Goal: Task Accomplishment & Management: Use online tool/utility

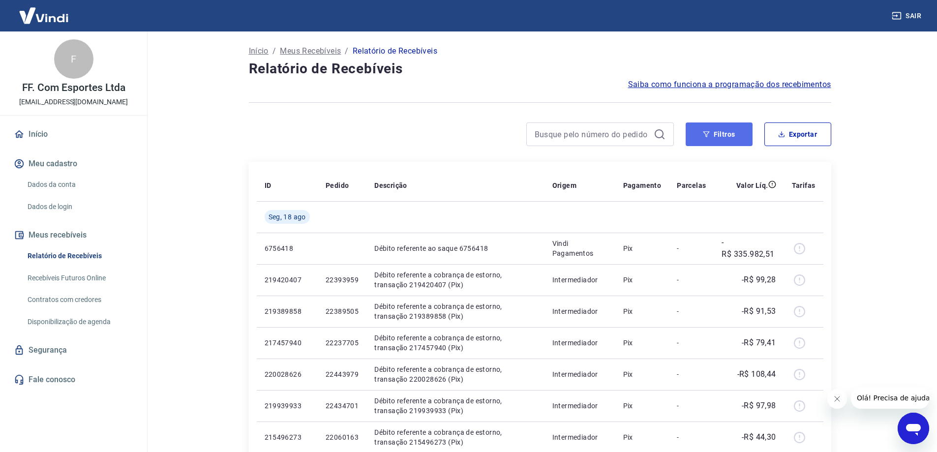
click at [712, 136] on button "Filtros" at bounding box center [719, 134] width 67 height 24
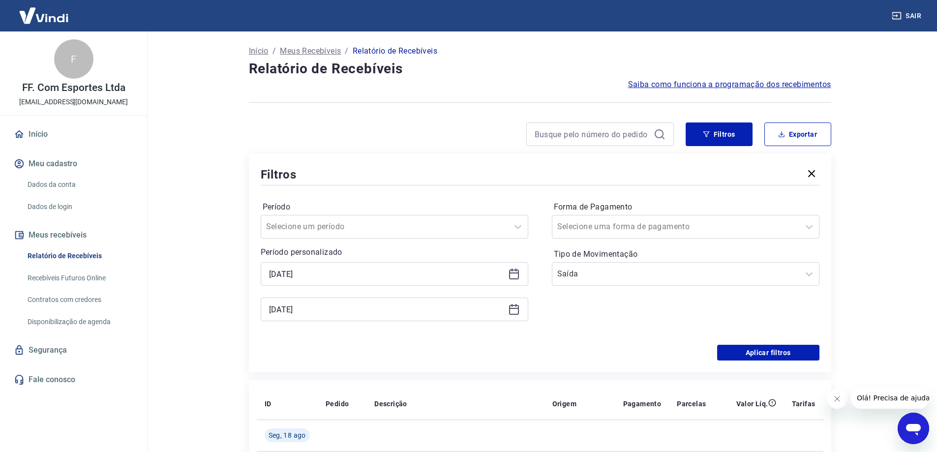
click at [513, 275] on icon at bounding box center [514, 274] width 12 height 12
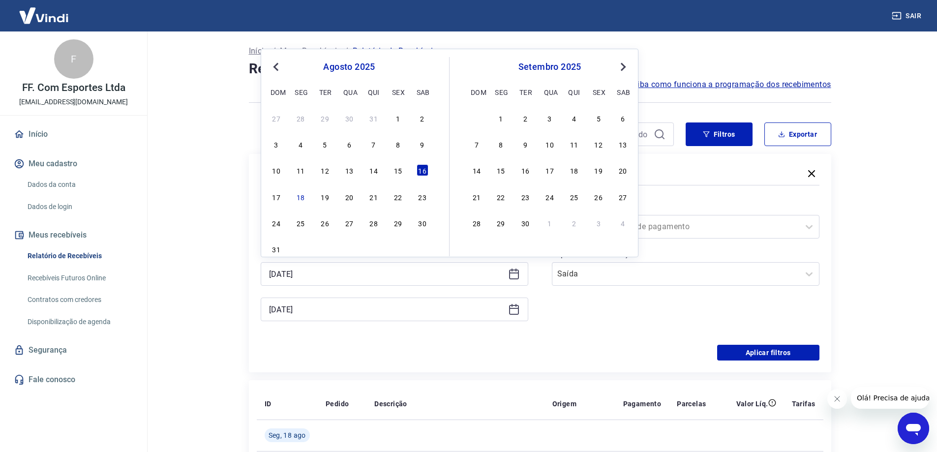
click at [575, 305] on div "Forma de Pagamento Selecione uma forma de pagamento Tipo de Movimentação Saída" at bounding box center [686, 266] width 268 height 134
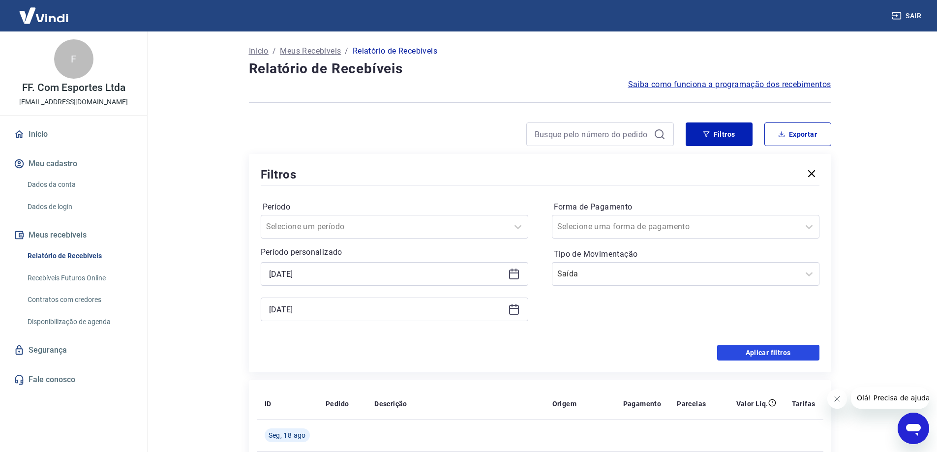
click at [769, 354] on button "Aplicar filtros" at bounding box center [768, 353] width 102 height 16
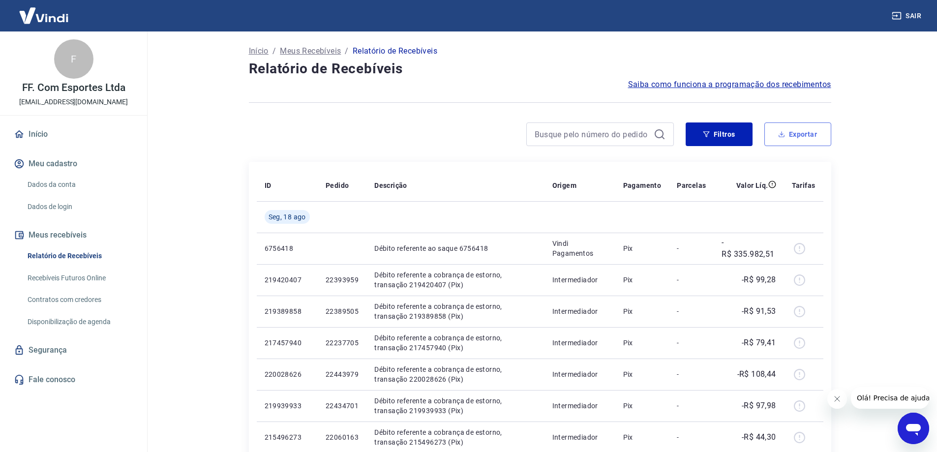
click at [796, 138] on button "Exportar" at bounding box center [797, 134] width 67 height 24
type input "[DATE]"
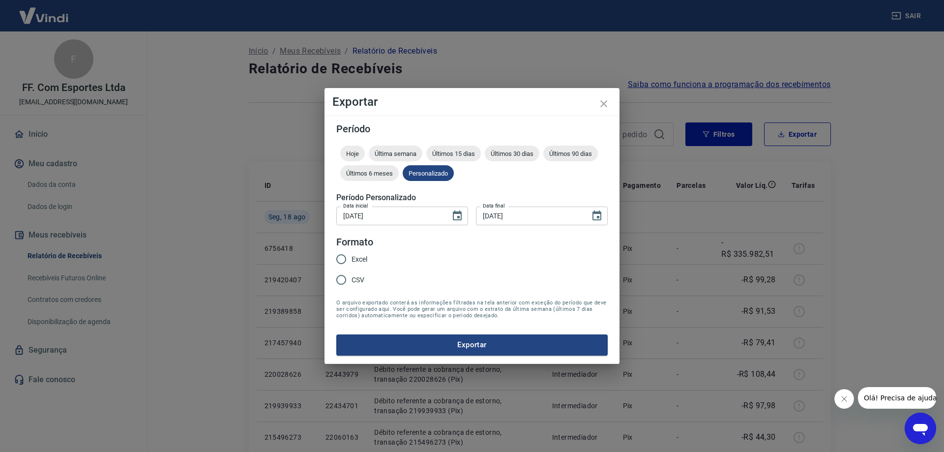
click at [351, 260] on input "Excel" at bounding box center [341, 259] width 21 height 21
radio input "true"
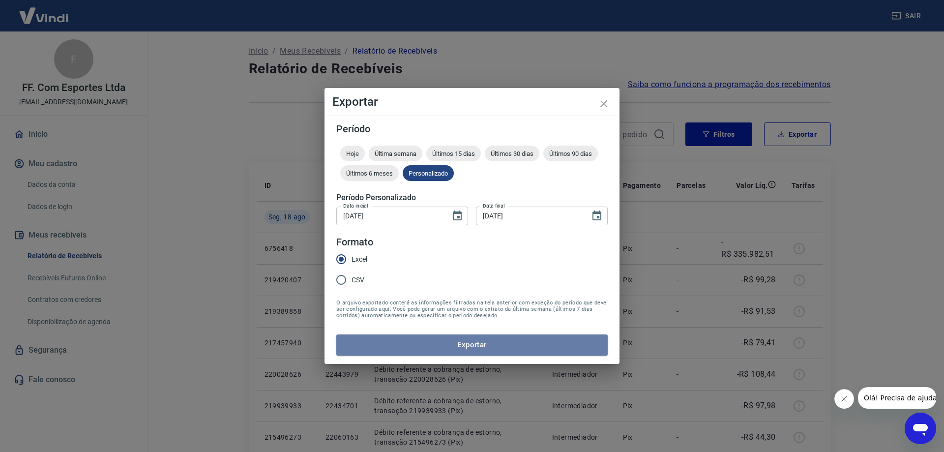
drag, startPoint x: 487, startPoint y: 344, endPoint x: 651, endPoint y: 333, distance: 163.7
click at [487, 344] on button "Exportar" at bounding box center [472, 345] width 272 height 21
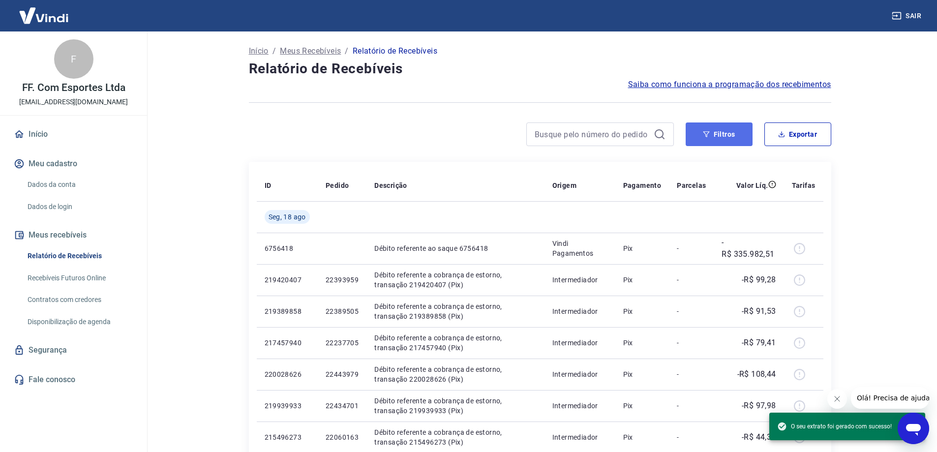
click at [720, 139] on button "Filtros" at bounding box center [719, 134] width 67 height 24
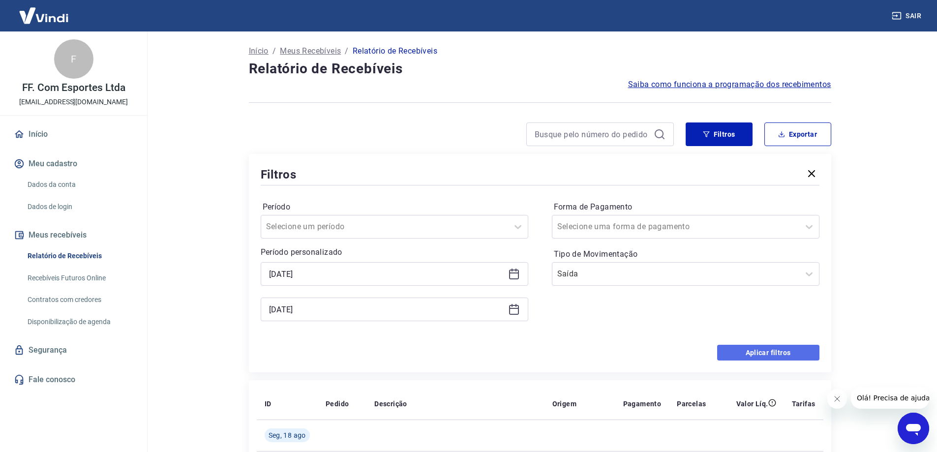
click at [778, 350] on button "Aplicar filtros" at bounding box center [768, 353] width 102 height 16
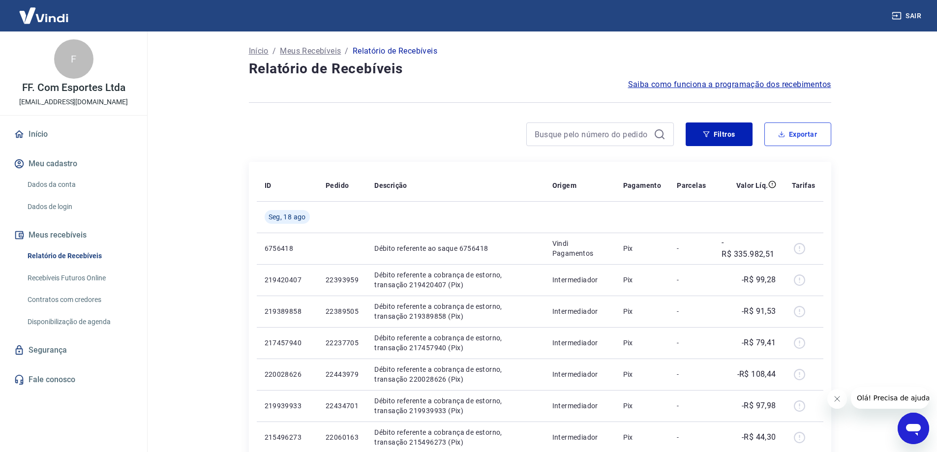
drag, startPoint x: 790, startPoint y: 127, endPoint x: 767, endPoint y: 142, distance: 26.7
click at [790, 127] on button "Exportar" at bounding box center [797, 134] width 67 height 24
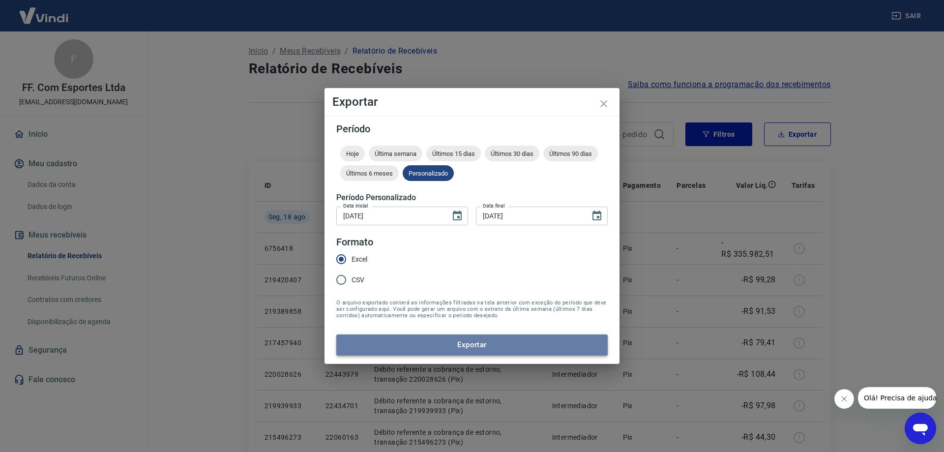
click at [411, 345] on button "Exportar" at bounding box center [472, 345] width 272 height 21
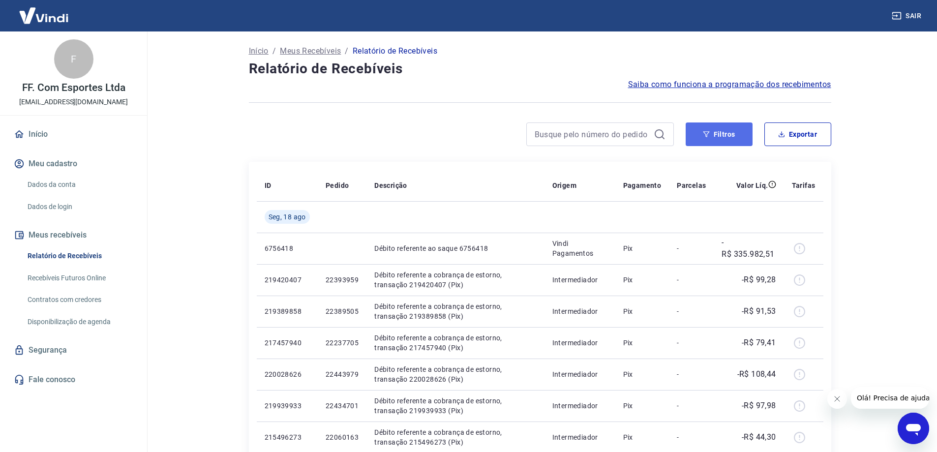
click at [728, 133] on button "Filtros" at bounding box center [719, 134] width 67 height 24
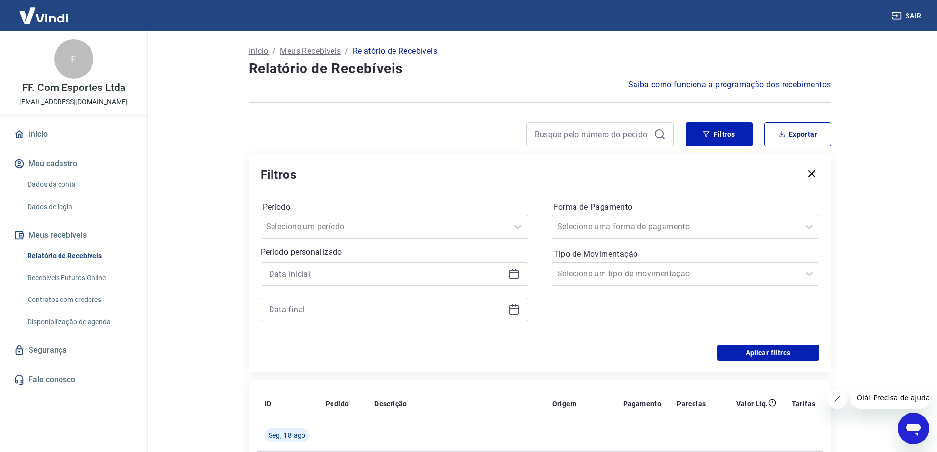
click at [515, 274] on icon at bounding box center [514, 274] width 12 height 12
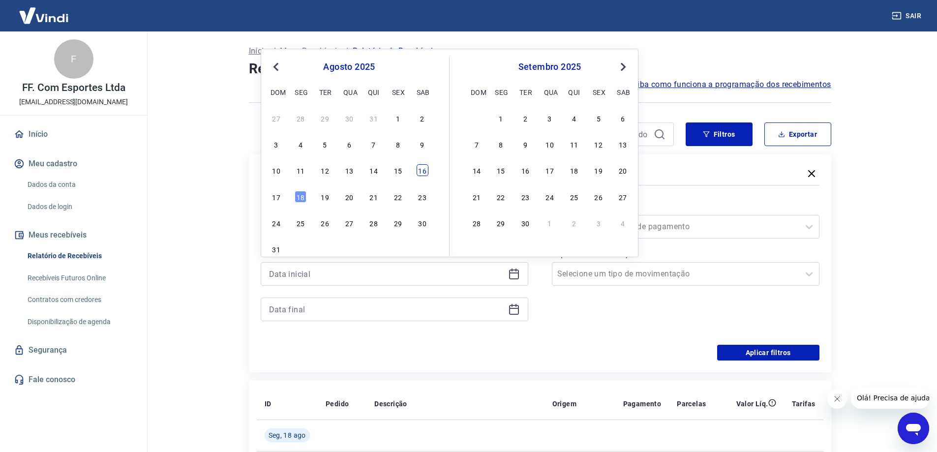
click at [418, 172] on div "16" at bounding box center [423, 170] width 12 height 12
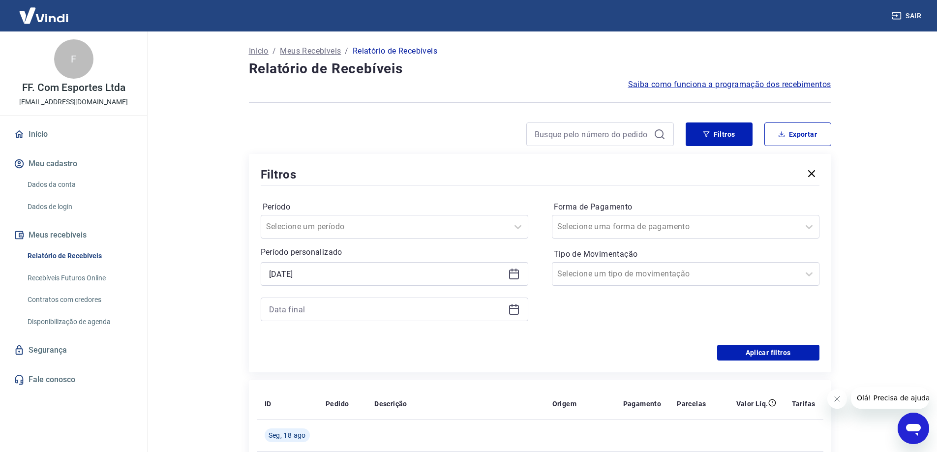
type input "[DATE]"
click at [511, 311] on icon at bounding box center [514, 310] width 12 height 12
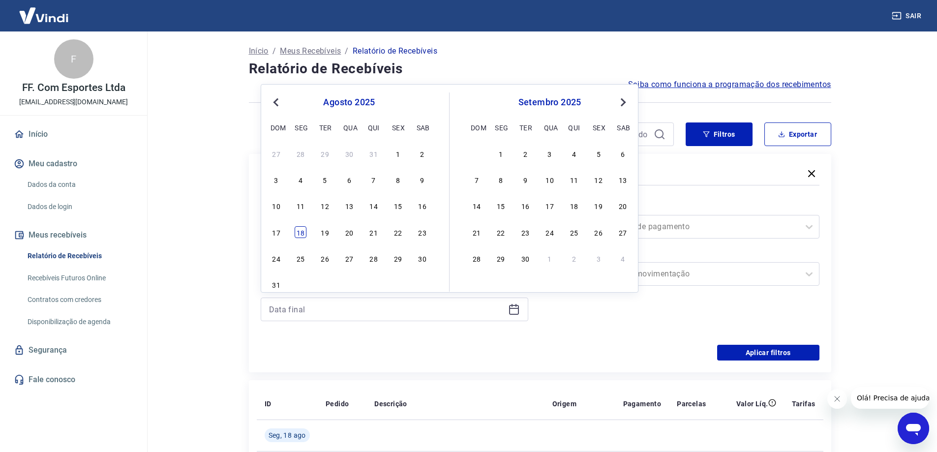
click at [301, 231] on div "18" at bounding box center [301, 232] width 12 height 12
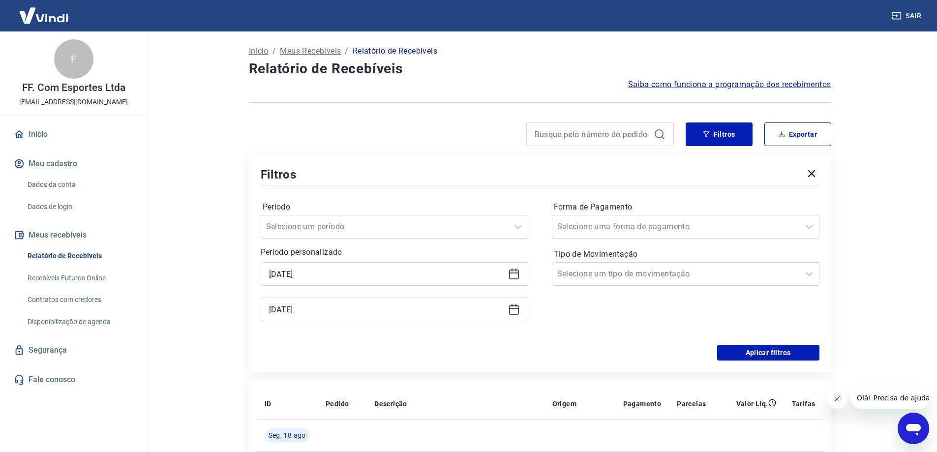
type input "[DATE]"
click at [758, 348] on button "Aplicar filtros" at bounding box center [768, 353] width 102 height 16
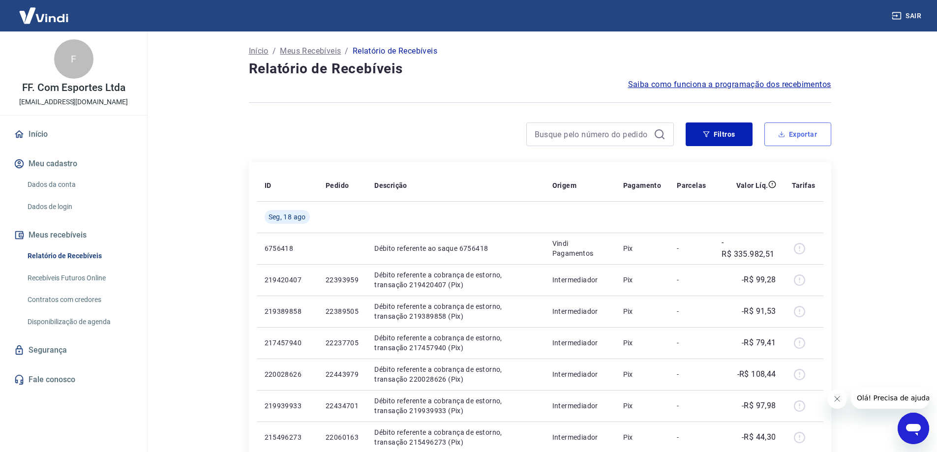
click at [805, 138] on button "Exportar" at bounding box center [797, 134] width 67 height 24
type input "[DATE]"
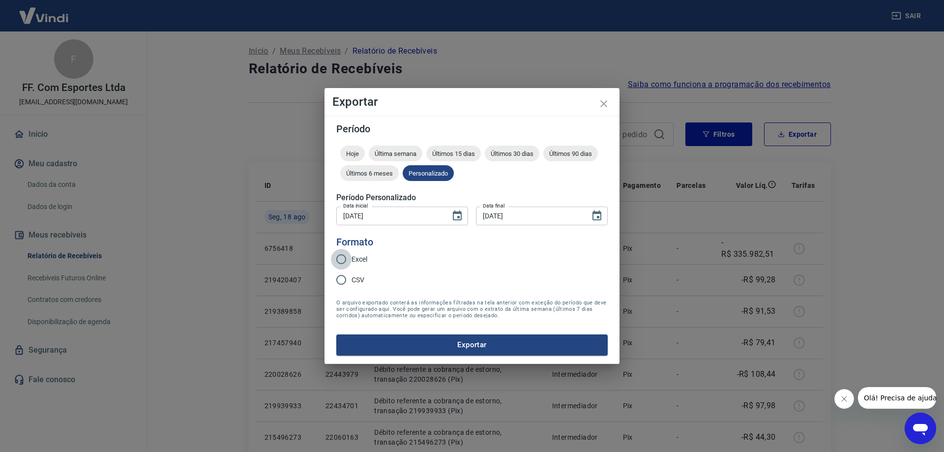
click at [349, 256] on input "Excel" at bounding box center [341, 259] width 21 height 21
radio input "true"
click at [489, 339] on button "Exportar" at bounding box center [472, 345] width 272 height 21
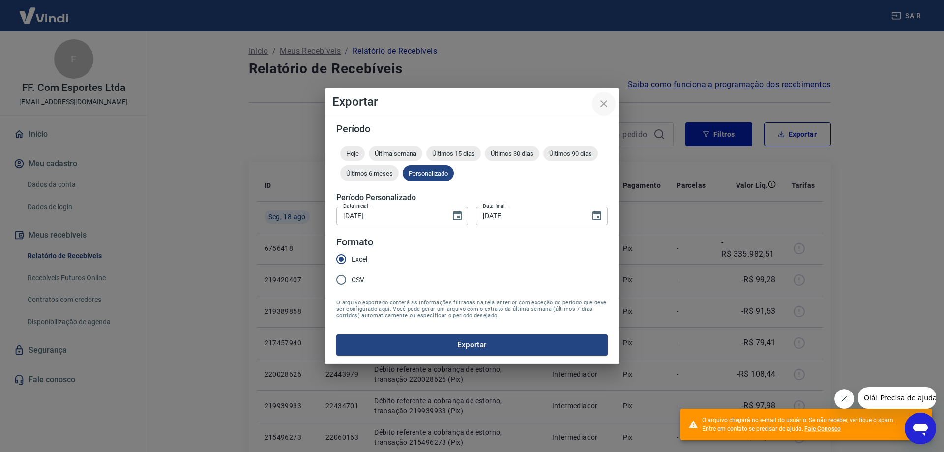
click at [599, 105] on icon "close" at bounding box center [604, 104] width 12 height 12
